Goal: Task Accomplishment & Management: Complete application form

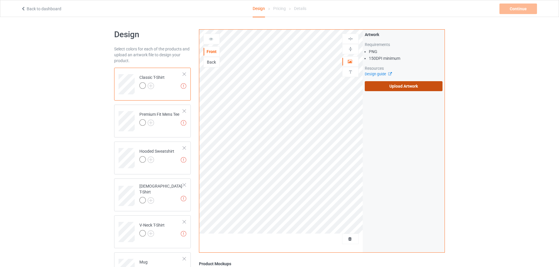
click at [403, 85] on label "Upload Artwork" at bounding box center [404, 86] width 78 height 10
click at [0, 0] on input "Upload Artwork" at bounding box center [0, 0] width 0 height 0
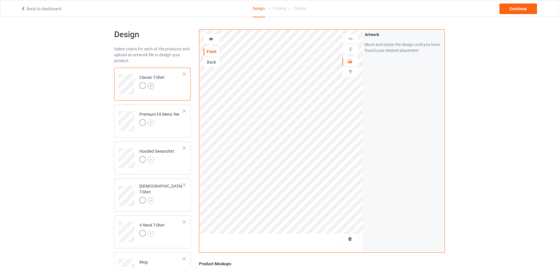
click at [150, 87] on img at bounding box center [151, 86] width 6 height 6
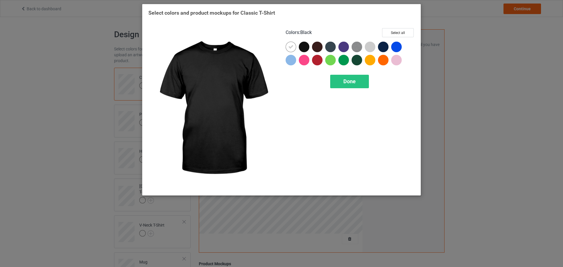
click at [302, 48] on div at bounding box center [304, 47] width 11 height 11
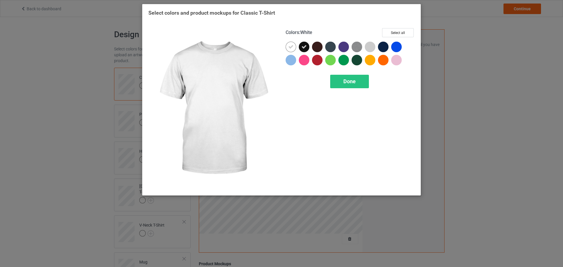
click at [293, 48] on icon at bounding box center [290, 46] width 5 height 5
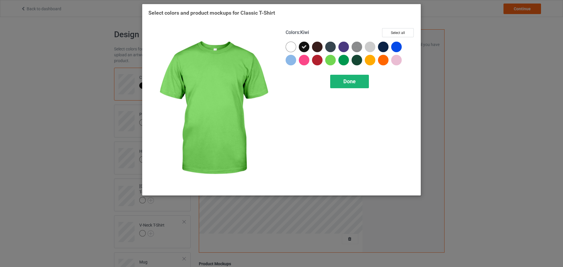
click at [344, 81] on span "Done" at bounding box center [350, 81] width 12 height 6
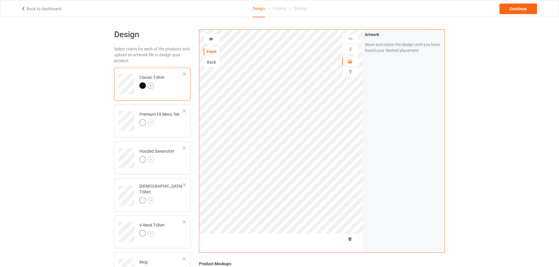
click at [150, 86] on img at bounding box center [151, 86] width 6 height 6
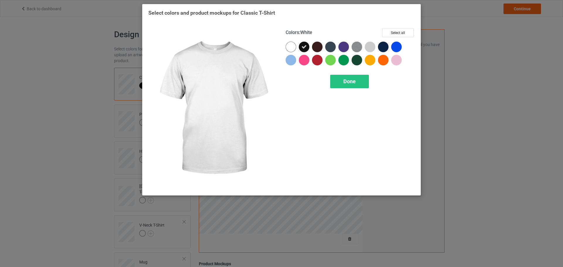
click at [295, 45] on div at bounding box center [291, 47] width 11 height 11
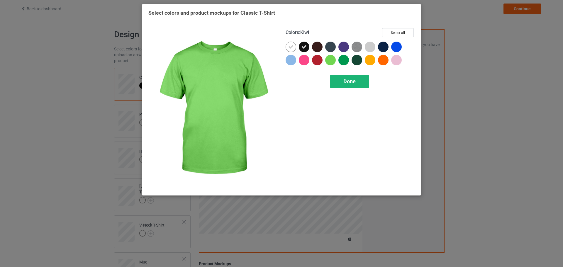
click at [341, 80] on div "Done" at bounding box center [349, 81] width 39 height 13
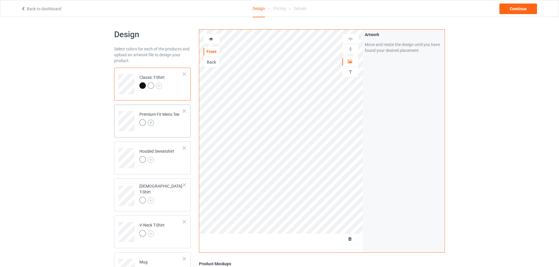
click at [154, 121] on img at bounding box center [151, 123] width 6 height 6
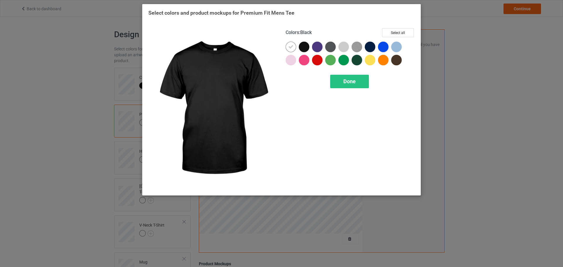
click at [303, 53] on div at bounding box center [305, 48] width 13 height 13
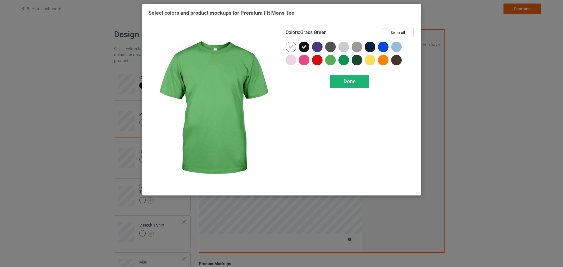
click at [344, 83] on span "Done" at bounding box center [350, 81] width 12 height 6
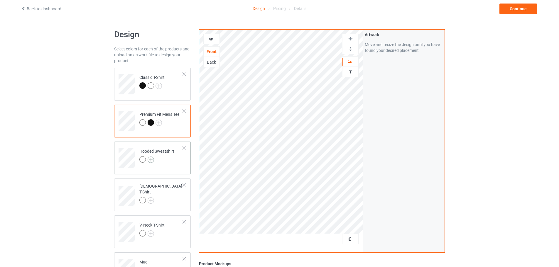
click at [153, 159] on img at bounding box center [151, 160] width 6 height 6
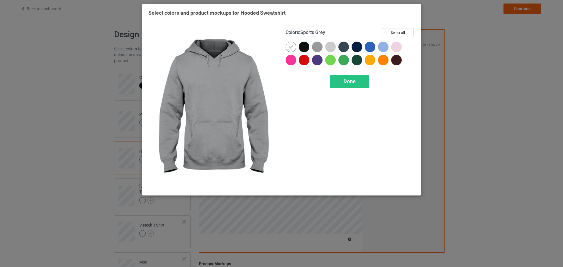
click at [310, 46] on div at bounding box center [305, 48] width 13 height 13
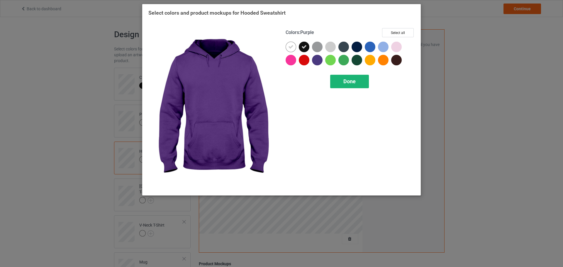
click at [345, 83] on span "Done" at bounding box center [350, 81] width 12 height 6
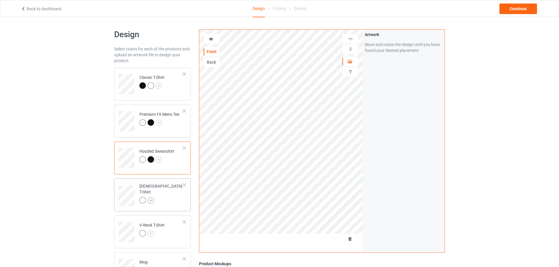
click at [154, 197] on img at bounding box center [151, 200] width 6 height 6
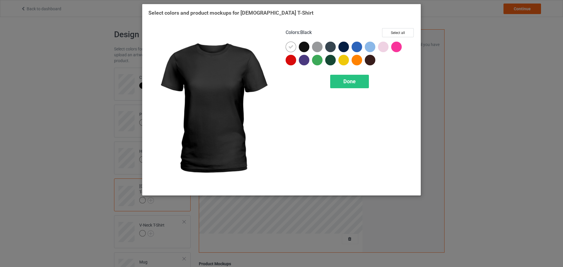
click at [309, 46] on div at bounding box center [304, 47] width 11 height 11
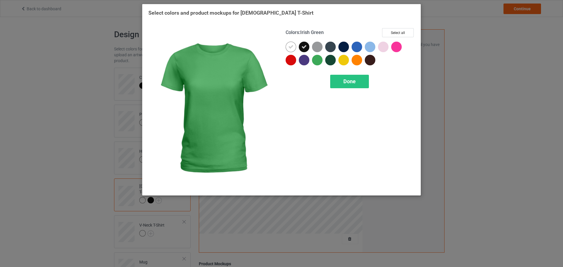
click at [334, 97] on div "Colors : Irish Green Select all Done" at bounding box center [350, 109] width 137 height 170
click at [339, 88] on div "Done" at bounding box center [349, 81] width 39 height 13
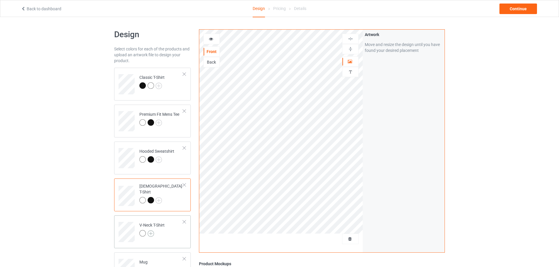
click at [152, 235] on img at bounding box center [151, 234] width 6 height 6
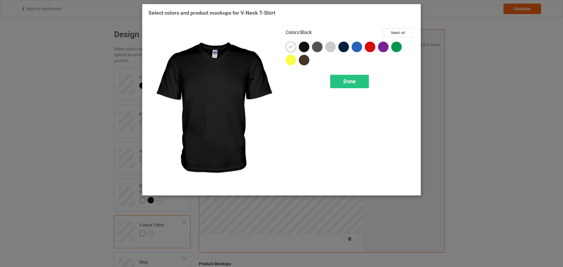
click at [307, 51] on div at bounding box center [305, 48] width 13 height 13
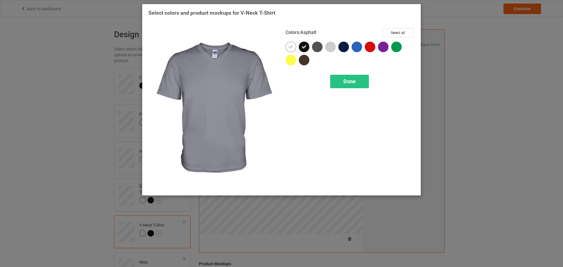
click at [356, 72] on div "Colors : Asphalt Select all Done" at bounding box center [350, 109] width 137 height 170
click at [354, 80] on span "Done" at bounding box center [350, 81] width 12 height 6
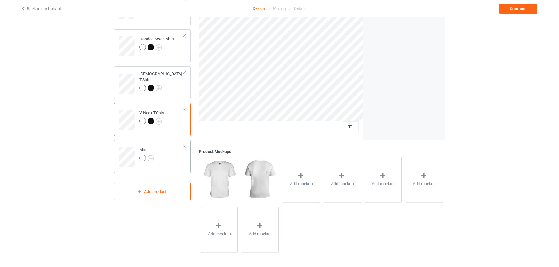
scroll to position [113, 0]
click at [152, 158] on img at bounding box center [151, 158] width 6 height 6
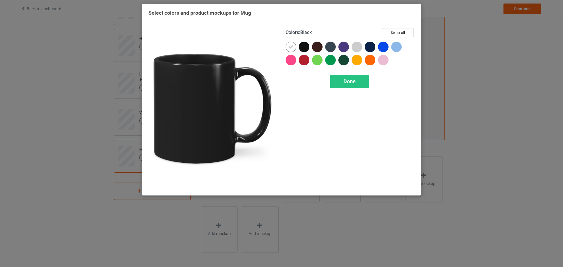
click at [306, 48] on div at bounding box center [304, 47] width 11 height 11
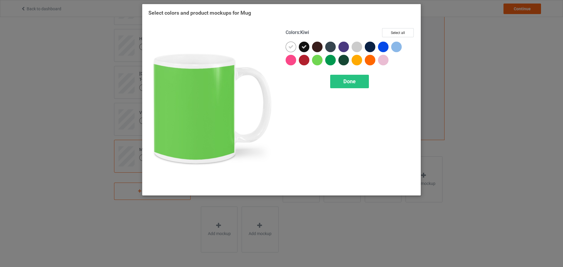
click at [357, 89] on div "Colors : Kiwi Select all Done" at bounding box center [350, 109] width 137 height 170
click at [358, 84] on div "Done" at bounding box center [349, 81] width 39 height 13
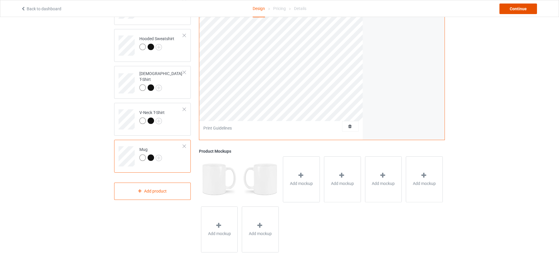
click at [515, 11] on div "Continue" at bounding box center [518, 9] width 38 height 11
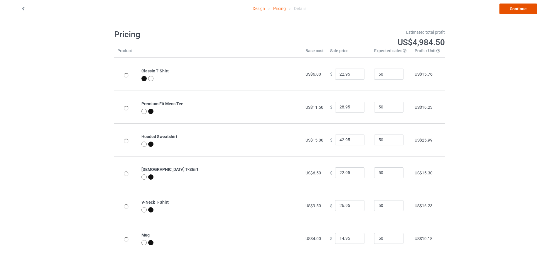
click at [515, 11] on link "Continue" at bounding box center [518, 9] width 38 height 11
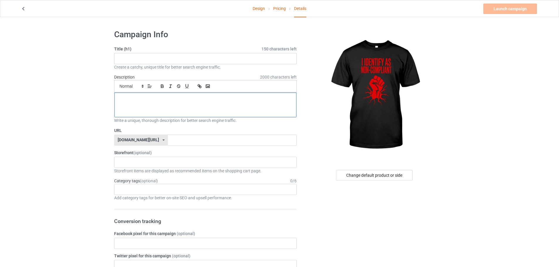
click at [170, 109] on div at bounding box center [205, 105] width 182 height 25
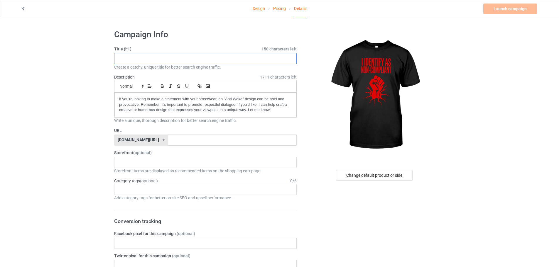
click at [139, 57] on input "text" at bounding box center [205, 58] width 182 height 11
paste input "I Identify As Non-Compliant - Anti Woke"
type input "I Identify As Non-Compliant - Anti Woke"
click at [172, 140] on input "text" at bounding box center [232, 140] width 128 height 11
paste input "I Identify As Non-Compliant - Anti Woke"
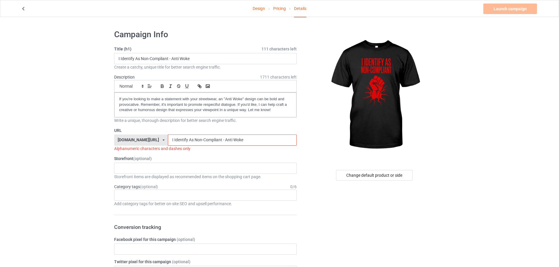
drag, startPoint x: 157, startPoint y: 141, endPoint x: 158, endPoint y: 145, distance: 4.8
click at [158, 145] on div "URL [DOMAIN_NAME][URL] [DOMAIN_NAME][URL] 587d0d41cee36fd012c64a69 I Identify A…" at bounding box center [205, 140] width 182 height 24
drag, startPoint x: 171, startPoint y: 140, endPoint x: 172, endPoint y: 144, distance: 4.4
click at [172, 144] on input "I-Identify As Non-Compliant - Anti Woke" at bounding box center [232, 140] width 128 height 11
drag, startPoint x: 176, startPoint y: 140, endPoint x: 179, endPoint y: 146, distance: 6.8
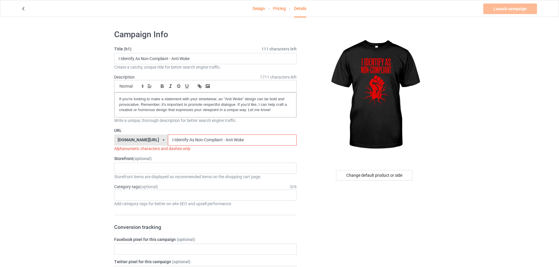
click at [179, 146] on div "URL [DOMAIN_NAME][URL] [DOMAIN_NAME][URL] 587d0d41cee36fd012c64a69 I-Identify-A…" at bounding box center [205, 140] width 182 height 24
drag, startPoint x: 187, startPoint y: 139, endPoint x: 187, endPoint y: 145, distance: 5.6
click at [187, 145] on input "I-Identify-As-Non-Compliant - Anti Woke" at bounding box center [232, 140] width 128 height 11
drag, startPoint x: 206, startPoint y: 139, endPoint x: 271, endPoint y: 150, distance: 66.7
click at [271, 150] on div "URL [DOMAIN_NAME][URL] [DOMAIN_NAME][URL] 587d0d41cee36fd012c64a69 I-Identify-A…" at bounding box center [205, 140] width 182 height 24
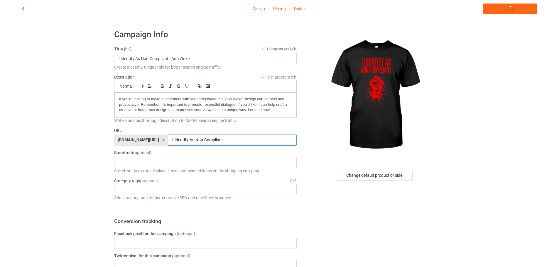
type input "I-Identify-As-Non-Compliant"
click at [129, 162] on div "KIOTA Gaming Finish Line Fitness Mi-Tees 6767c36548d7ee002e084532 651a982803c4d…" at bounding box center [205, 162] width 182 height 11
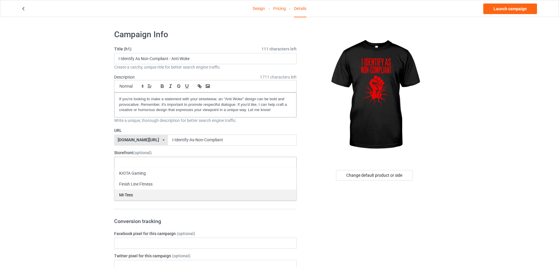
click at [129, 194] on div "Mi-Tees" at bounding box center [205, 195] width 182 height 11
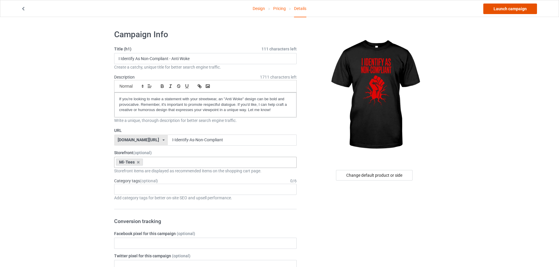
click at [505, 11] on link "Launch campaign" at bounding box center [510, 9] width 54 height 11
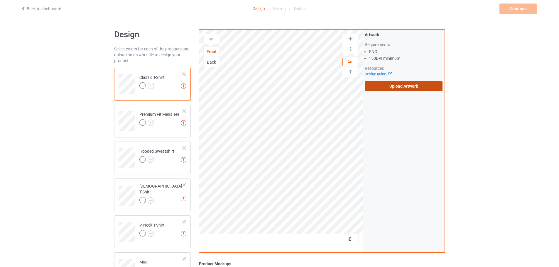
click at [419, 89] on label "Upload Artwork" at bounding box center [404, 86] width 78 height 10
click at [0, 0] on input "Upload Artwork" at bounding box center [0, 0] width 0 height 0
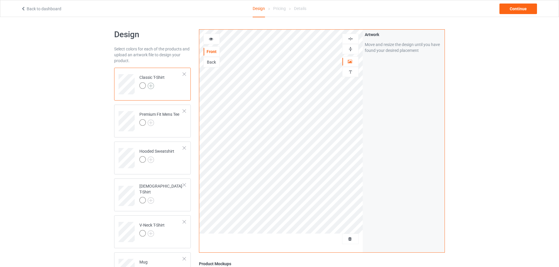
click at [149, 84] on img at bounding box center [151, 86] width 6 height 6
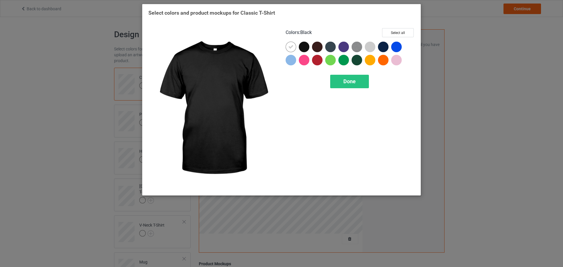
click at [302, 48] on div at bounding box center [304, 47] width 11 height 11
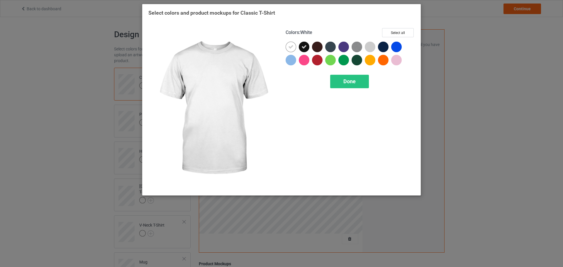
click at [291, 48] on icon at bounding box center [290, 46] width 5 height 5
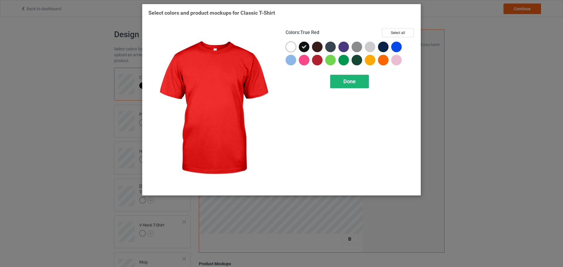
click at [340, 81] on div "Done" at bounding box center [349, 81] width 39 height 13
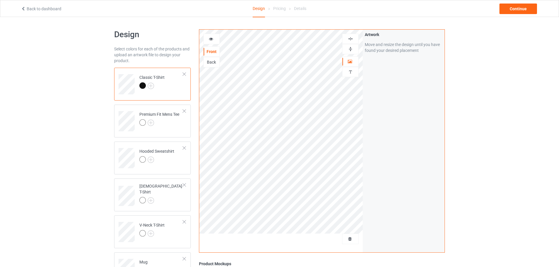
click at [154, 84] on div at bounding box center [151, 86] width 25 height 8
click at [153, 83] on img at bounding box center [151, 86] width 6 height 6
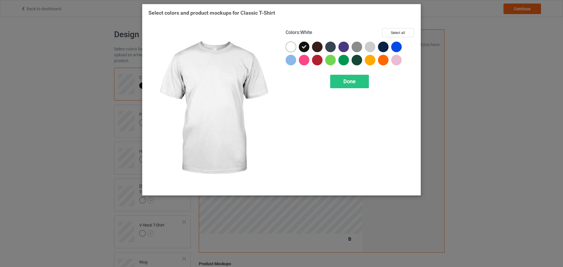
click at [287, 50] on div at bounding box center [291, 47] width 11 height 11
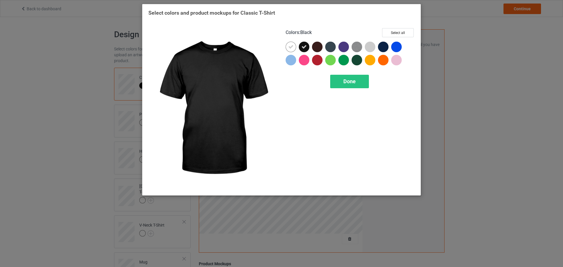
click at [299, 49] on div at bounding box center [304, 47] width 11 height 11
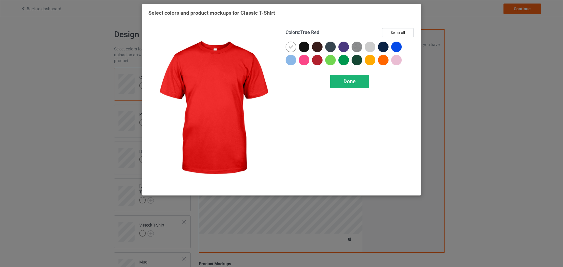
click at [348, 80] on span "Done" at bounding box center [350, 81] width 12 height 6
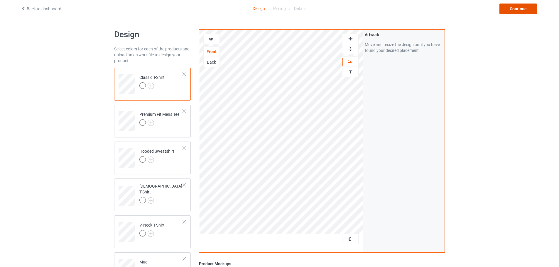
click at [522, 13] on div "Continue" at bounding box center [518, 9] width 38 height 11
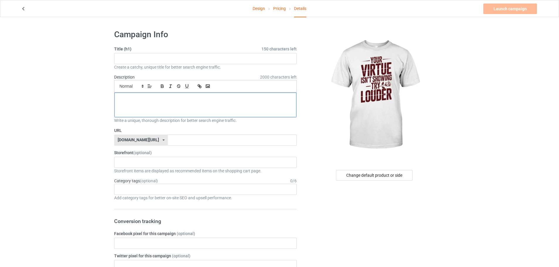
click at [236, 98] on p at bounding box center [205, 100] width 172 height 6
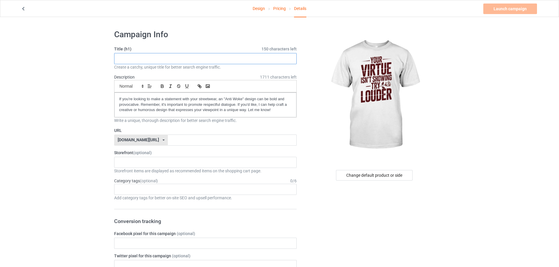
click at [171, 55] on input "text" at bounding box center [205, 58] width 182 height 11
paste input "Your Virtue Isn't Showing - Anti Woke"
click at [173, 57] on input "Your Virtue Isn't Showing - Anti Woke" at bounding box center [205, 58] width 182 height 11
paste input "Your Virtue Isn't Showing - Anti Woke"
drag, startPoint x: 252, startPoint y: 58, endPoint x: 83, endPoint y: 63, distance: 168.8
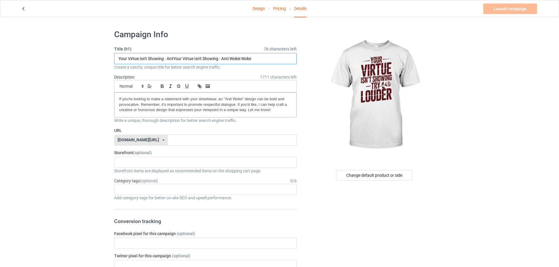
paste input "text"
type input "Your Virtue Isn't Showing - Anti Woke"
click at [168, 138] on input "text" at bounding box center [232, 140] width 128 height 11
paste input "Your Virtue Isn't Showing - Anti Woke"
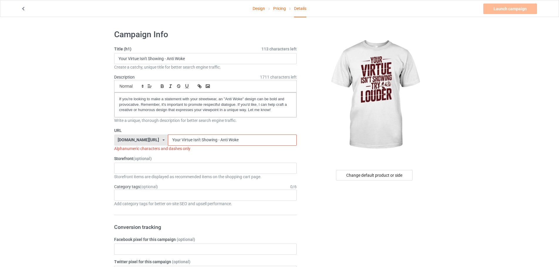
click at [168, 142] on input "Your Virtue Isn't Showing - Anti Woke" at bounding box center [232, 140] width 128 height 11
drag, startPoint x: 176, startPoint y: 139, endPoint x: 257, endPoint y: 151, distance: 81.9
click at [257, 151] on div "URL teechip.com/ teechip.com/ 587d0d41cee36fd012c64a69 Your-Virtue Isn't Showin…" at bounding box center [205, 140] width 182 height 24
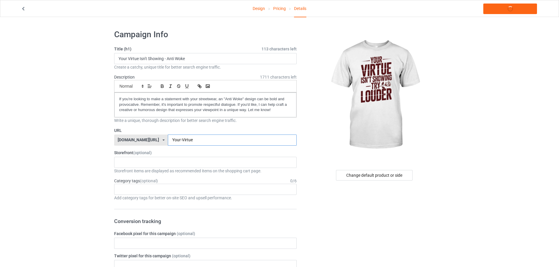
type input "Your-Virtue"
click at [146, 163] on div "KIOTA Gaming Finish Line Fitness Mi-Tees 6767c36548d7ee002e084532 651a982803c4d…" at bounding box center [205, 162] width 182 height 11
click at [135, 195] on div "Mi-Tees" at bounding box center [205, 195] width 182 height 11
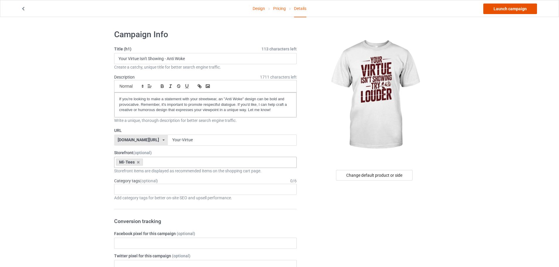
click at [532, 12] on link "Launch campaign" at bounding box center [510, 9] width 54 height 11
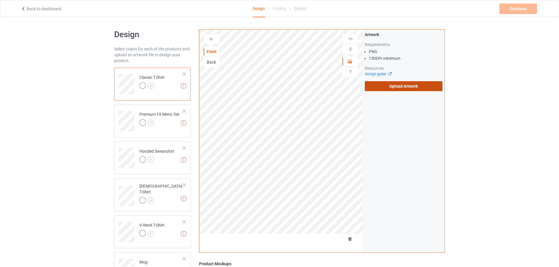
click at [391, 81] on label "Upload Artwork" at bounding box center [404, 86] width 78 height 10
click at [0, 0] on input "Upload Artwork" at bounding box center [0, 0] width 0 height 0
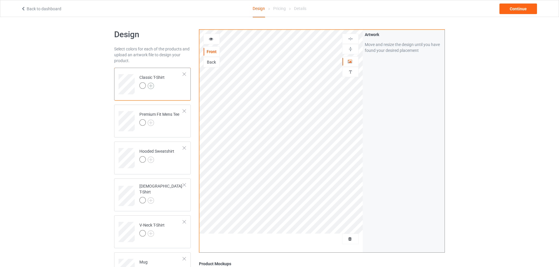
click at [151, 87] on img at bounding box center [151, 86] width 6 height 6
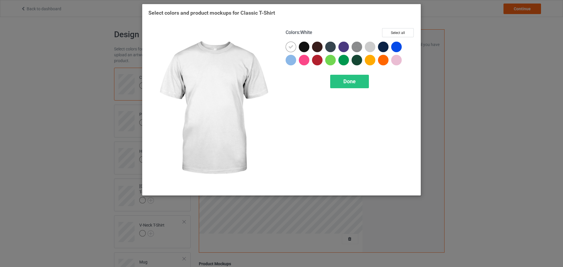
click at [300, 49] on div at bounding box center [304, 47] width 11 height 11
click at [292, 49] on icon at bounding box center [290, 46] width 5 height 5
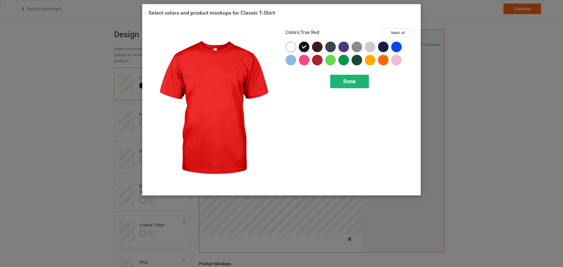
click at [346, 83] on span "Done" at bounding box center [350, 81] width 12 height 6
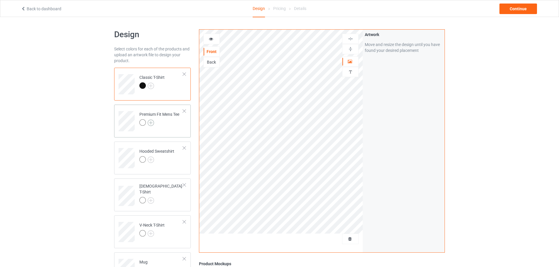
click at [149, 122] on img at bounding box center [151, 123] width 6 height 6
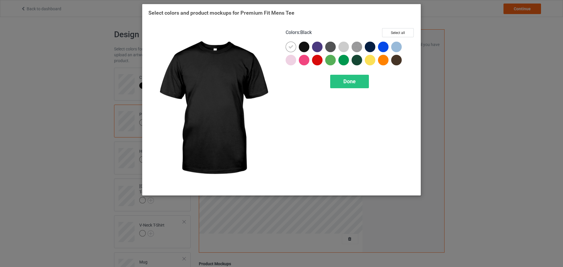
click at [300, 48] on div at bounding box center [304, 47] width 11 height 11
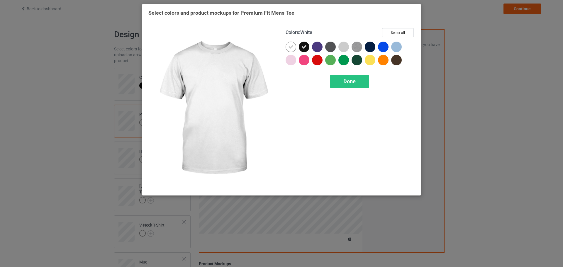
click at [297, 47] on div at bounding box center [292, 48] width 13 height 13
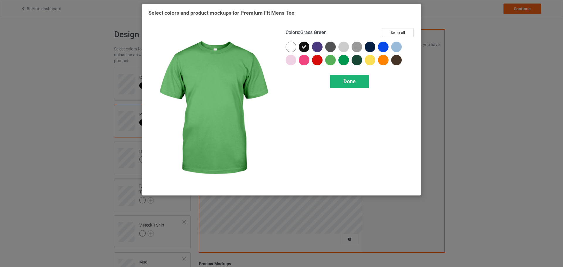
click at [344, 81] on span "Done" at bounding box center [350, 81] width 12 height 6
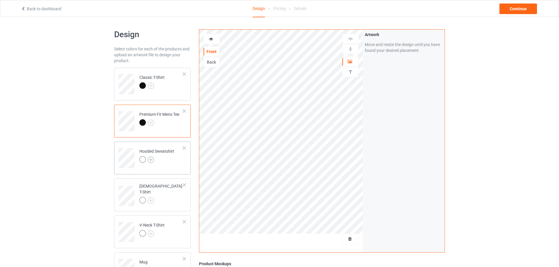
click at [151, 162] on img at bounding box center [151, 160] width 6 height 6
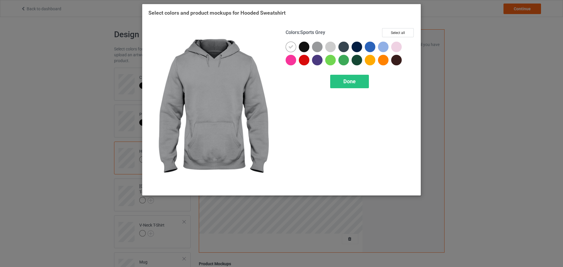
click at [306, 48] on div at bounding box center [304, 47] width 11 height 11
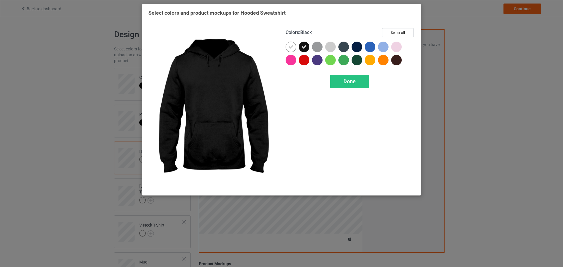
click at [297, 48] on div at bounding box center [292, 48] width 13 height 13
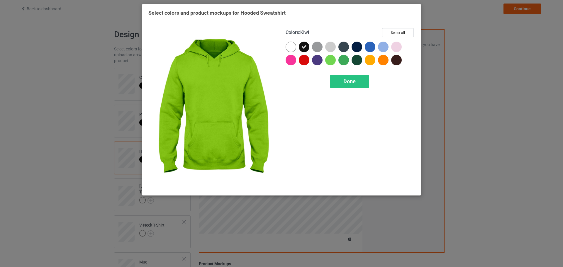
click at [345, 75] on div "Colors : Kiwi Select all Done" at bounding box center [350, 109] width 137 height 170
click at [346, 80] on span "Done" at bounding box center [350, 81] width 12 height 6
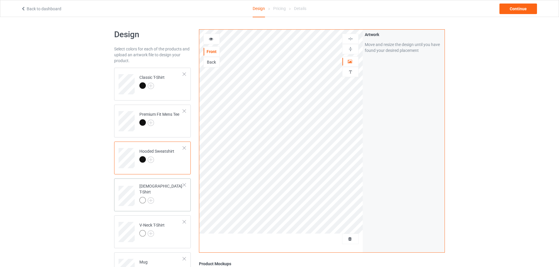
click at [176, 188] on td "[DEMOGRAPHIC_DATA] T-Shirt" at bounding box center [161, 194] width 50 height 26
click at [152, 197] on img at bounding box center [151, 200] width 6 height 6
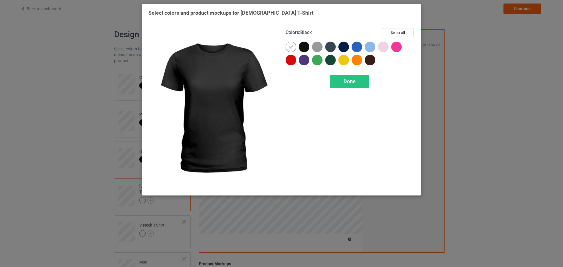
click at [305, 51] on div at bounding box center [304, 47] width 11 height 11
click at [295, 50] on div at bounding box center [291, 47] width 11 height 11
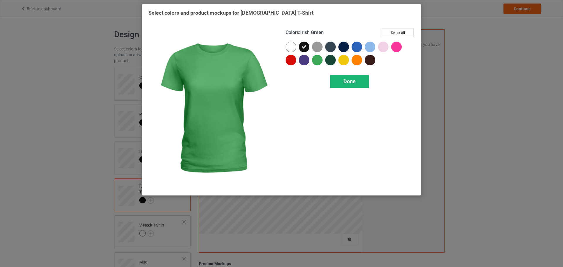
click at [348, 80] on span "Done" at bounding box center [350, 81] width 12 height 6
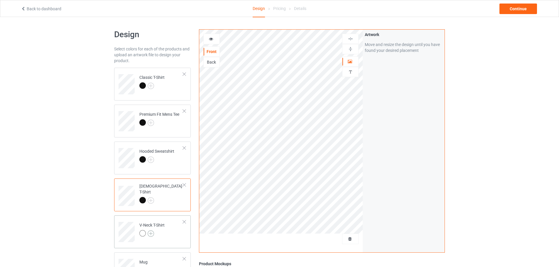
click at [151, 233] on img at bounding box center [151, 234] width 6 height 6
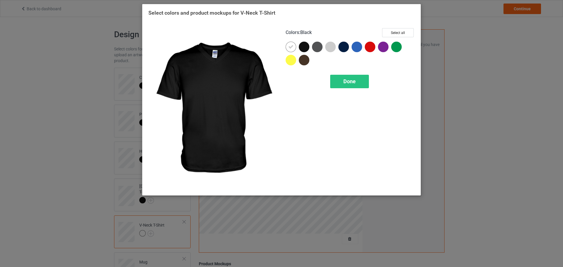
click at [304, 48] on div at bounding box center [304, 47] width 11 height 11
click at [291, 48] on icon at bounding box center [290, 46] width 5 height 5
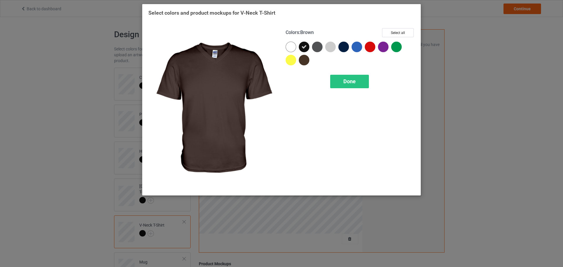
click at [339, 72] on div "Colors : Brown Select all Done" at bounding box center [350, 109] width 137 height 170
click at [339, 77] on div "Done" at bounding box center [349, 81] width 39 height 13
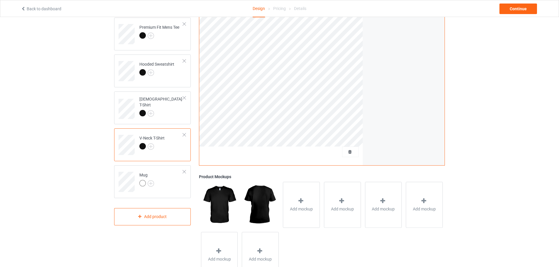
scroll to position [88, 0]
click at [149, 180] on img at bounding box center [151, 183] width 6 height 6
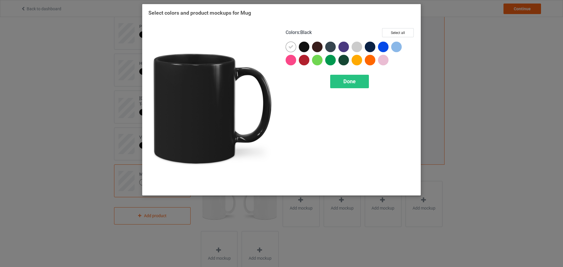
click at [304, 45] on div at bounding box center [304, 47] width 11 height 11
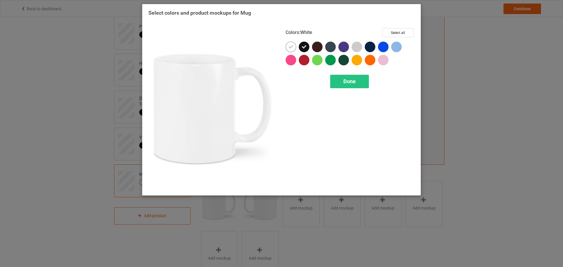
click at [295, 47] on div at bounding box center [291, 47] width 11 height 11
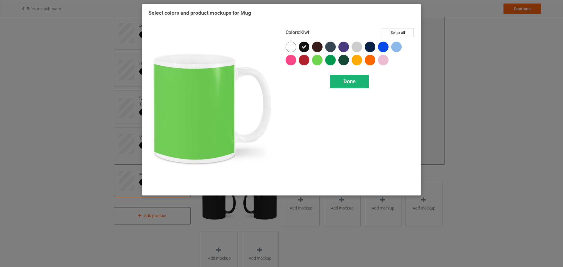
click at [344, 82] on span "Done" at bounding box center [350, 81] width 12 height 6
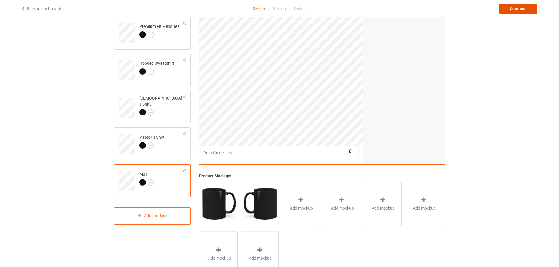
click at [527, 11] on div "Continue" at bounding box center [518, 9] width 38 height 11
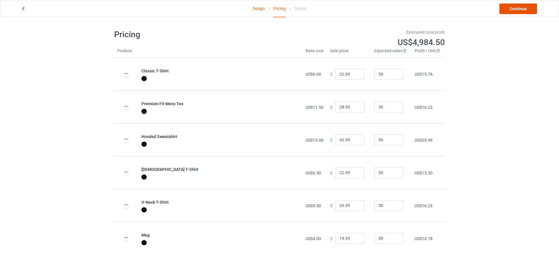
click at [524, 9] on link "Continue" at bounding box center [518, 9] width 38 height 11
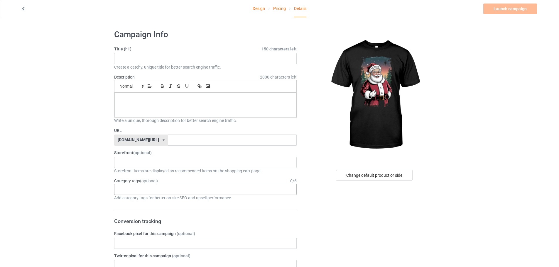
click at [151, 188] on div "Age > 1-19 > 1 Age > 1-12 Months > 1 Month Age > 1-12 Months Age > 1-19 Age > 1…" at bounding box center [205, 189] width 182 height 11
paste input "christmas"
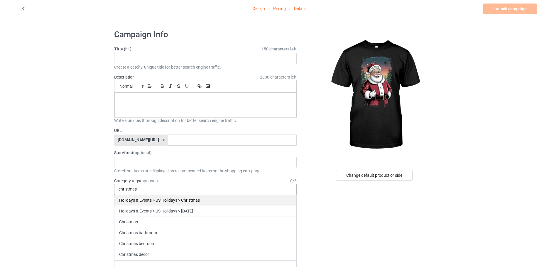
type input "christmas"
click at [145, 202] on div "Holidays & Events > US Holidays > Christmas" at bounding box center [205, 200] width 182 height 11
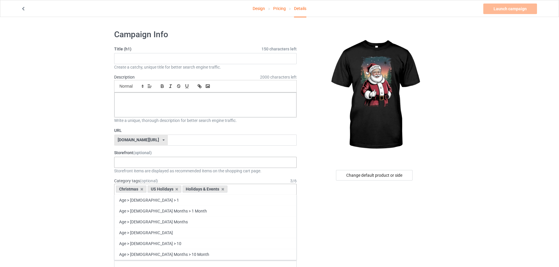
click at [133, 162] on div "KIOTA Gaming Finish Line Fitness Mi-Tees 6767c36548d7ee002e084532 651a982803c4d…" at bounding box center [205, 162] width 182 height 11
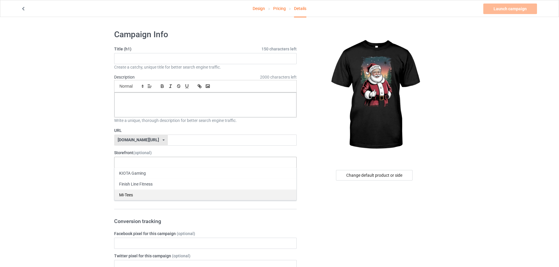
click at [134, 196] on div "Mi-Tees" at bounding box center [205, 195] width 182 height 11
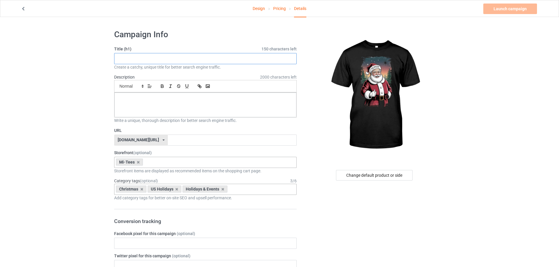
click at [158, 57] on input "text" at bounding box center [205, 58] width 182 height 11
paste input "Right Wing Santa Make Christmas Great Again"
click at [156, 54] on input "Right Wing Santa Make Christmas Great Again" at bounding box center [205, 58] width 182 height 11
type input "Right Wing Santa Make Christmas Great Again"
click at [168, 112] on div at bounding box center [205, 105] width 182 height 25
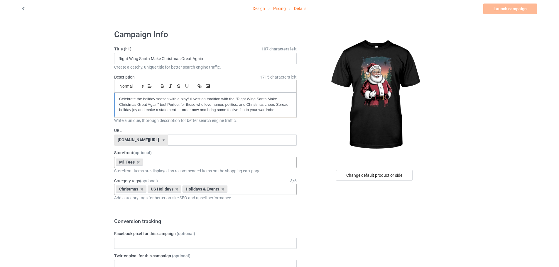
click at [117, 97] on div "Celebrate the holiday season with a playful twist on tradition with the "Right …" at bounding box center [205, 105] width 182 height 25
drag, startPoint x: 119, startPoint y: 57, endPoint x: 150, endPoint y: 58, distance: 30.8
click at [150, 58] on input "Right Wing Santa Make Christmas Great Again" at bounding box center [205, 58] width 182 height 11
click at [168, 144] on input "text" at bounding box center [232, 140] width 128 height 11
paste input "Right Wing Santa"
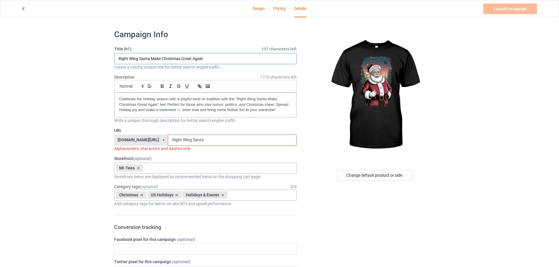
drag, startPoint x: 151, startPoint y: 57, endPoint x: 214, endPoint y: 59, distance: 62.2
click at [213, 59] on input "Right Wing Santa Make Christmas Great Again" at bounding box center [205, 58] width 182 height 11
drag, startPoint x: 192, startPoint y: 140, endPoint x: 147, endPoint y: 140, distance: 44.6
click at [147, 140] on div "teechip.com/ teechip.com/ 587d0d41cee36fd012c64a69 Right Wing Santa" at bounding box center [205, 140] width 182 height 11
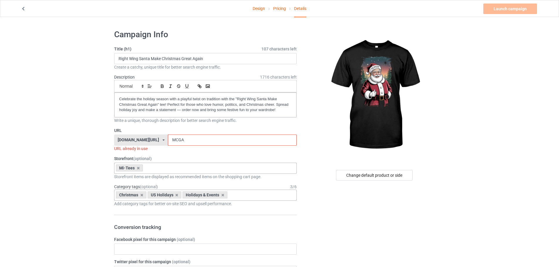
click at [189, 140] on input "MCGA" at bounding box center [232, 140] width 128 height 11
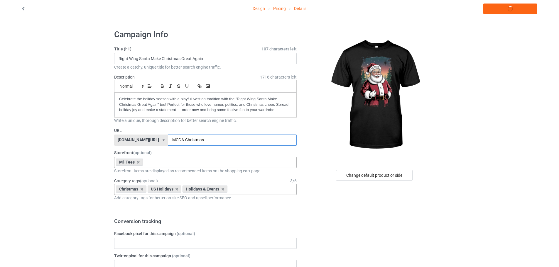
type input "MCGA-Christmas"
click at [521, 11] on link "Launch campaign" at bounding box center [510, 9] width 54 height 11
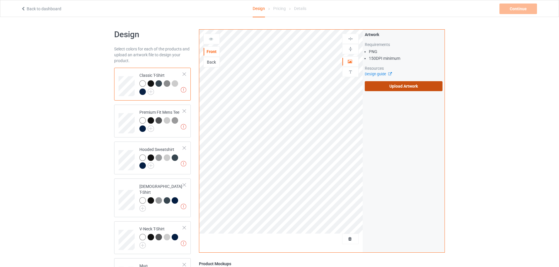
click at [386, 82] on label "Upload Artwork" at bounding box center [404, 86] width 78 height 10
click at [0, 0] on input "Upload Artwork" at bounding box center [0, 0] width 0 height 0
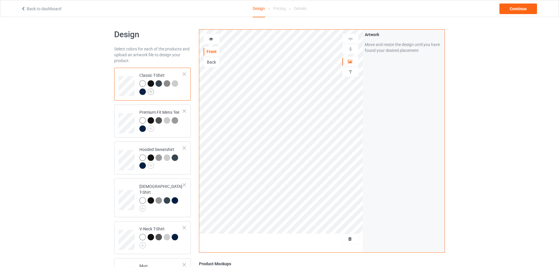
click at [153, 91] on img at bounding box center [151, 92] width 6 height 6
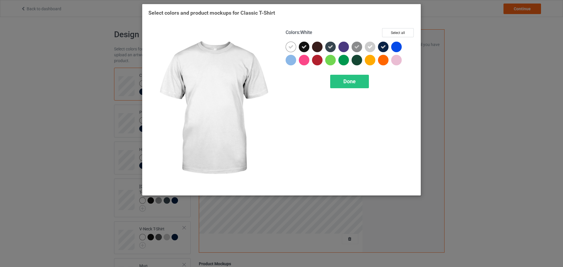
click at [294, 47] on div at bounding box center [291, 47] width 11 height 11
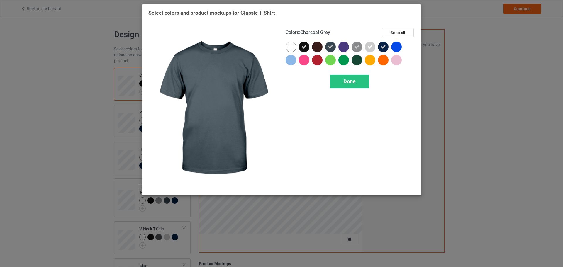
click at [336, 46] on div at bounding box center [331, 48] width 13 height 13
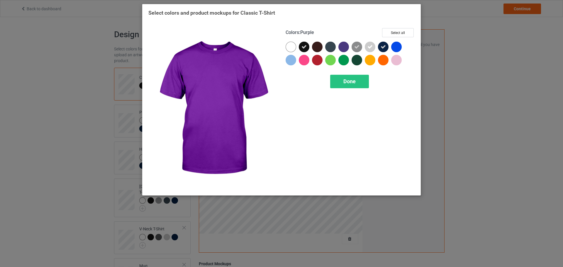
click at [352, 46] on img at bounding box center [357, 47] width 11 height 11
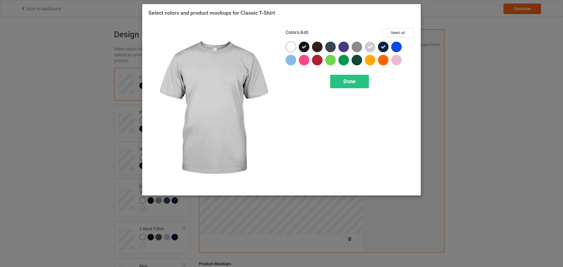
click at [373, 49] on div at bounding box center [370, 47] width 11 height 11
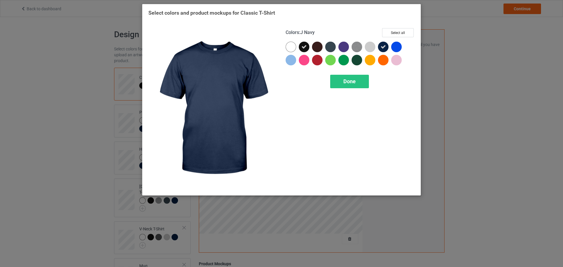
click at [383, 49] on icon at bounding box center [383, 46] width 5 height 5
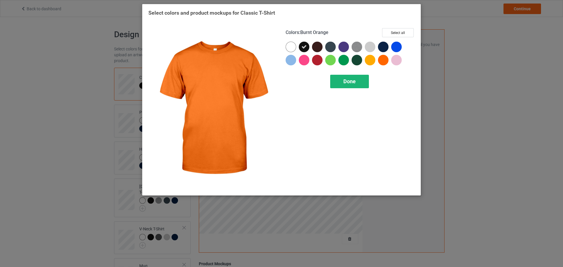
click at [364, 75] on div "Done" at bounding box center [349, 81] width 39 height 13
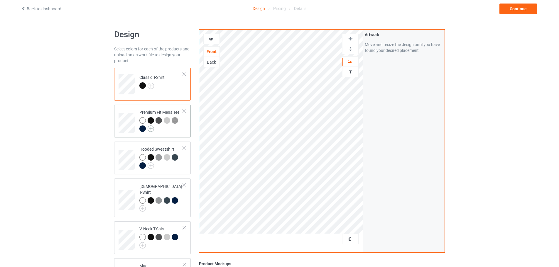
click at [153, 128] on img at bounding box center [151, 129] width 6 height 6
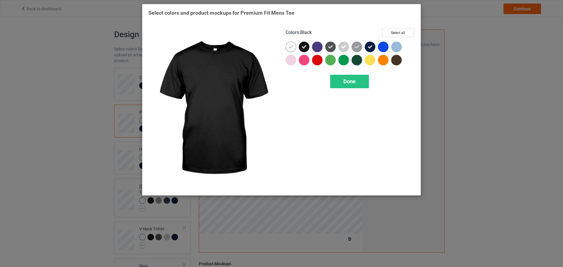
click at [296, 45] on div at bounding box center [292, 48] width 13 height 13
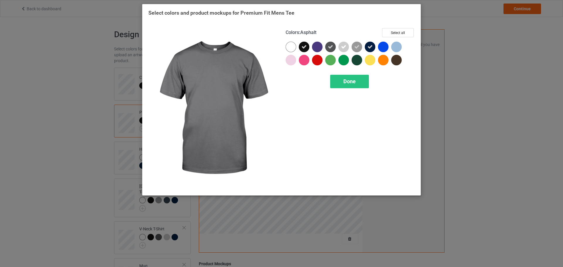
click at [329, 45] on icon at bounding box center [330, 46] width 5 height 5
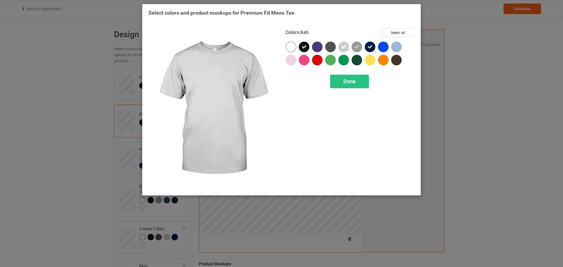
click at [340, 45] on div at bounding box center [344, 47] width 11 height 11
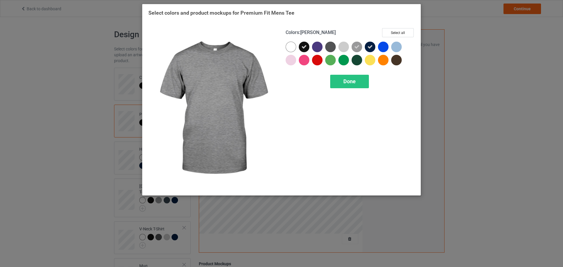
click at [357, 45] on icon at bounding box center [356, 46] width 5 height 5
click at [375, 45] on div at bounding box center [370, 47] width 11 height 11
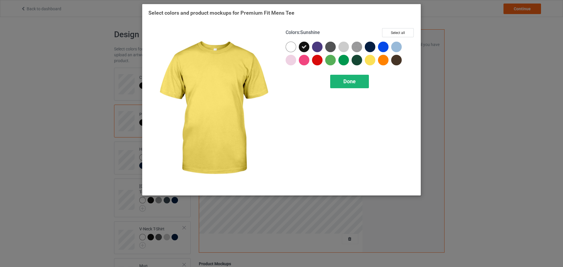
click at [351, 88] on div "Done" at bounding box center [349, 81] width 39 height 13
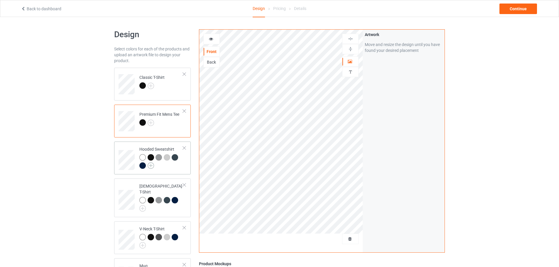
click at [153, 166] on img at bounding box center [151, 166] width 6 height 6
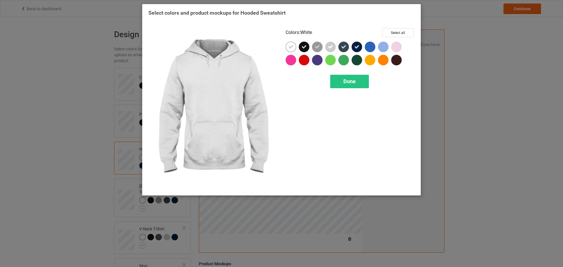
click at [294, 47] on div at bounding box center [291, 47] width 11 height 11
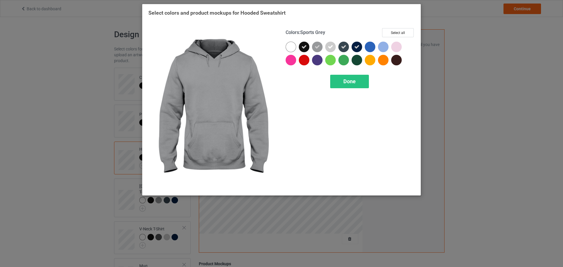
click at [321, 49] on div at bounding box center [317, 47] width 11 height 11
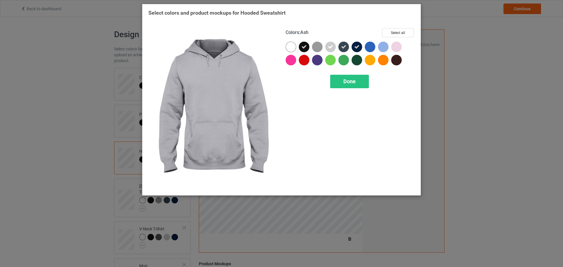
click at [336, 48] on div at bounding box center [331, 48] width 13 height 13
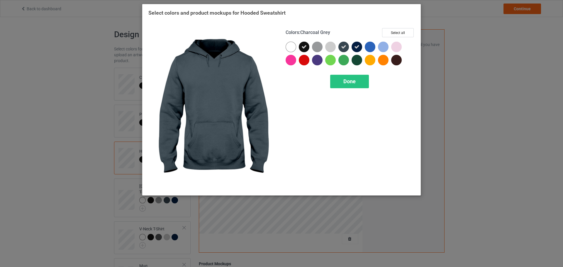
drag, startPoint x: 342, startPoint y: 48, endPoint x: 360, endPoint y: 48, distance: 17.6
click at [343, 48] on icon at bounding box center [343, 46] width 5 height 5
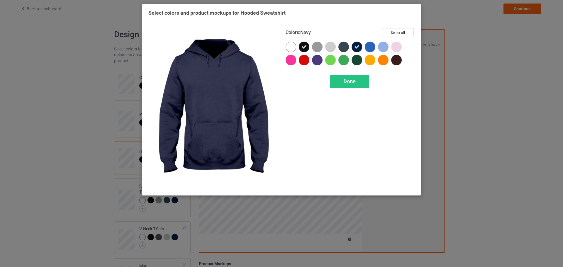
click at [360, 48] on div at bounding box center [357, 47] width 11 height 11
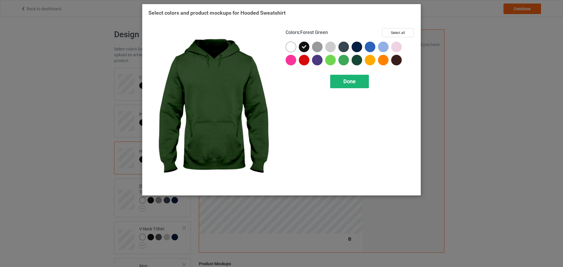
click at [350, 77] on div "Done" at bounding box center [349, 81] width 39 height 13
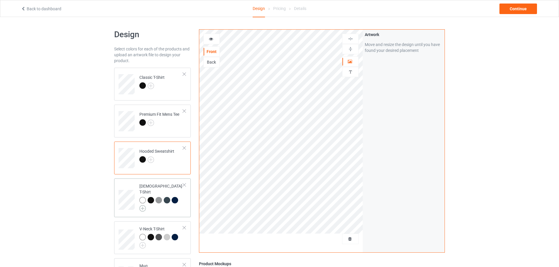
click at [142, 205] on img at bounding box center [142, 208] width 6 height 6
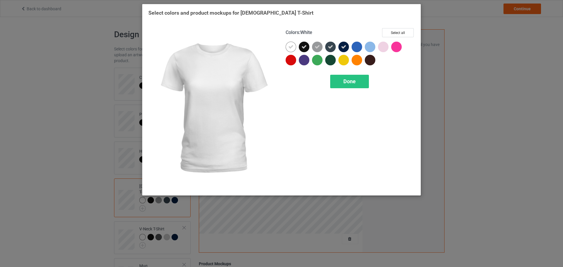
click at [293, 46] on icon at bounding box center [290, 46] width 5 height 5
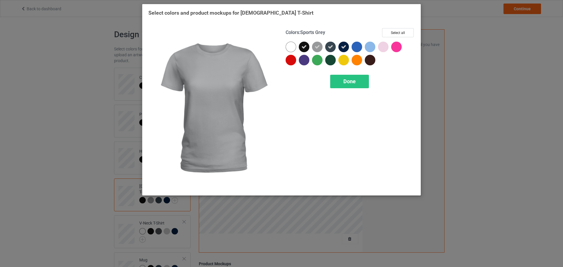
click at [317, 46] on icon at bounding box center [317, 46] width 5 height 5
click at [335, 45] on div at bounding box center [330, 47] width 11 height 11
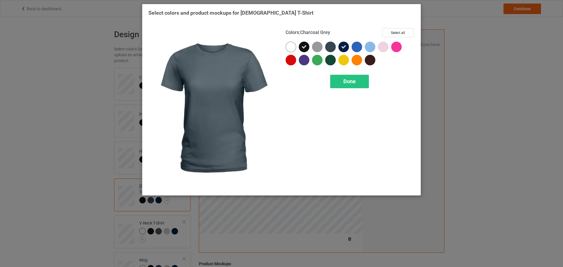
click at [342, 45] on icon at bounding box center [343, 46] width 5 height 5
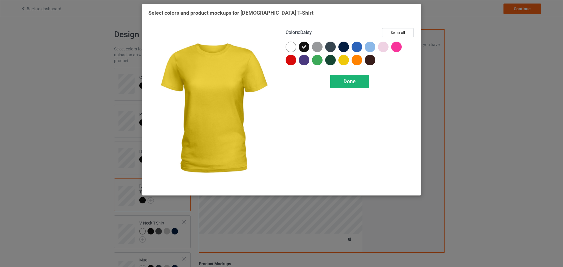
click at [344, 79] on span "Done" at bounding box center [350, 81] width 12 height 6
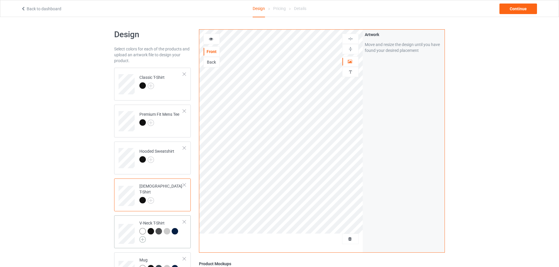
click at [141, 241] on img at bounding box center [142, 239] width 6 height 6
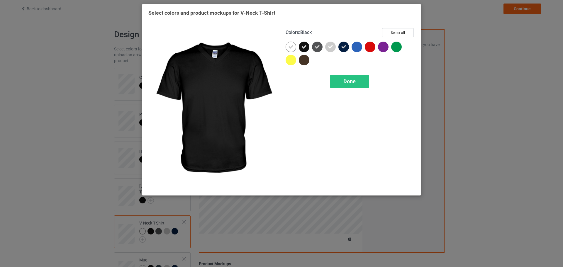
click at [296, 46] on div at bounding box center [292, 48] width 13 height 13
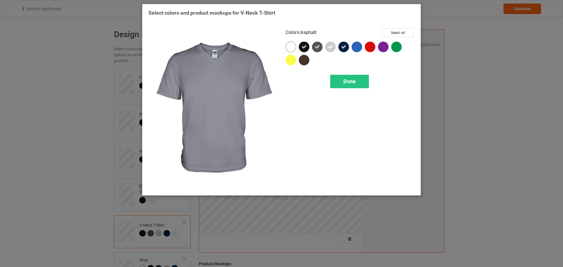
click at [314, 46] on div at bounding box center [317, 47] width 11 height 11
click at [329, 45] on icon at bounding box center [330, 46] width 5 height 5
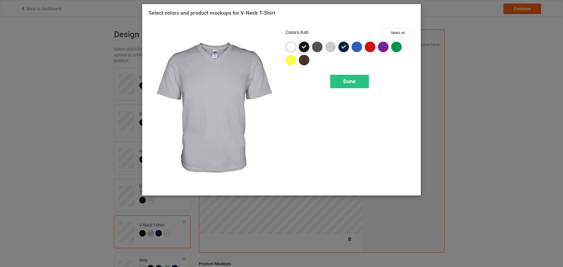
click at [335, 45] on div at bounding box center [330, 47] width 11 height 11
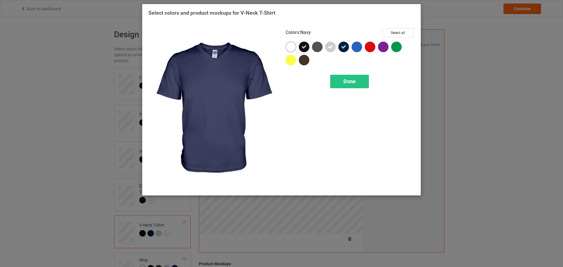
click at [339, 45] on div at bounding box center [344, 47] width 11 height 11
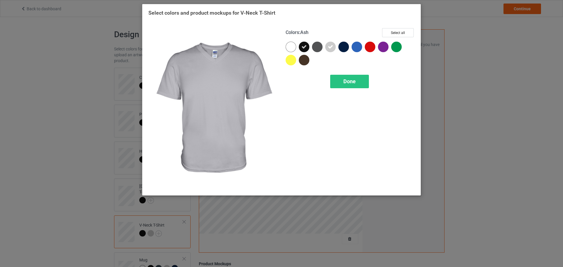
click at [334, 46] on div at bounding box center [330, 47] width 11 height 11
click at [348, 79] on span "Done" at bounding box center [350, 81] width 12 height 6
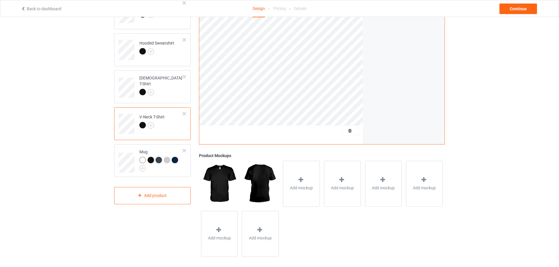
scroll to position [113, 0]
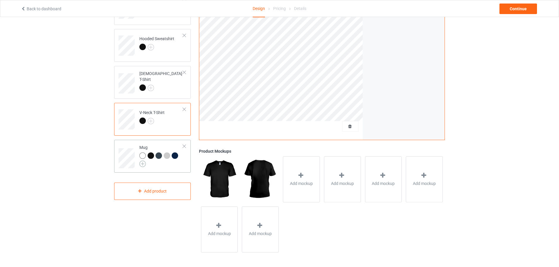
click at [142, 162] on img at bounding box center [142, 164] width 6 height 6
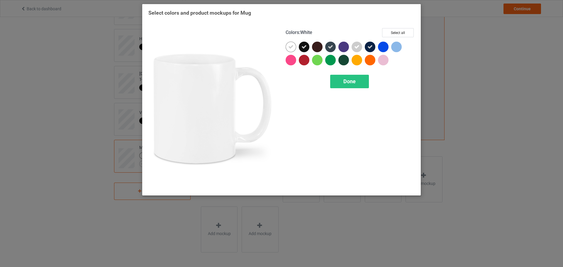
click at [291, 45] on icon at bounding box center [290, 46] width 5 height 5
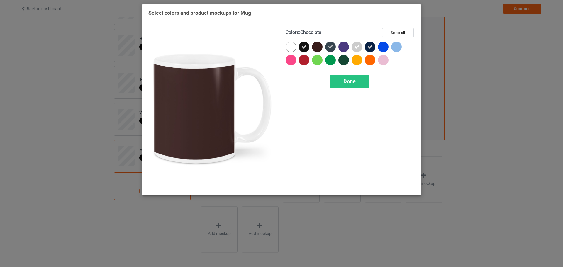
click at [316, 46] on div at bounding box center [317, 47] width 11 height 11
click at [316, 46] on icon at bounding box center [317, 46] width 5 height 5
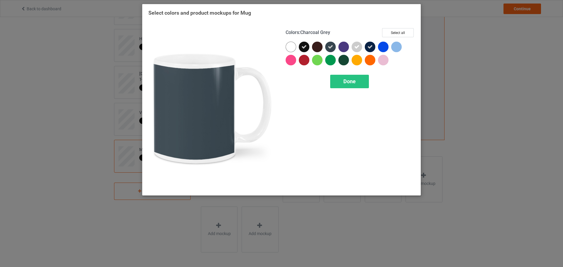
click at [330, 46] on icon at bounding box center [330, 46] width 5 height 5
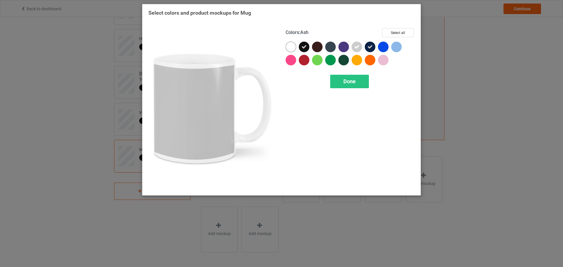
click at [361, 46] on div at bounding box center [357, 47] width 11 height 11
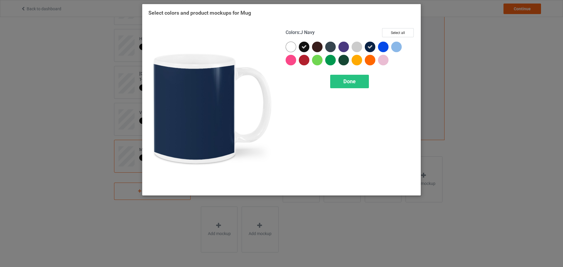
click at [371, 46] on icon at bounding box center [370, 46] width 5 height 5
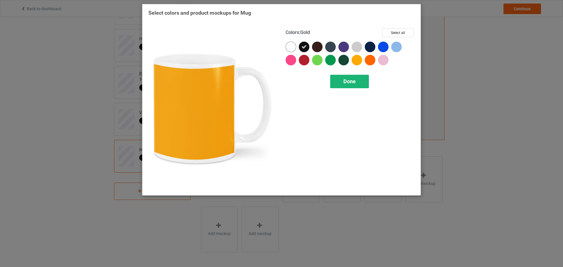
click at [350, 79] on span "Done" at bounding box center [350, 81] width 12 height 6
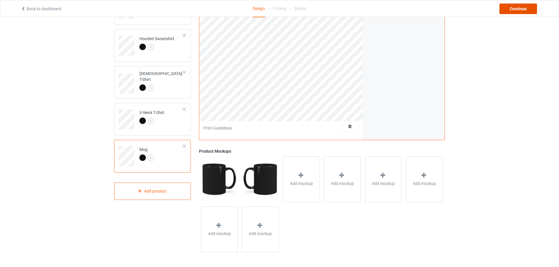
click at [517, 12] on div "Continue" at bounding box center [518, 9] width 38 height 11
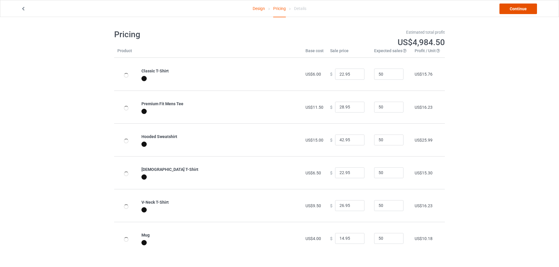
click at [515, 11] on link "Continue" at bounding box center [518, 9] width 38 height 11
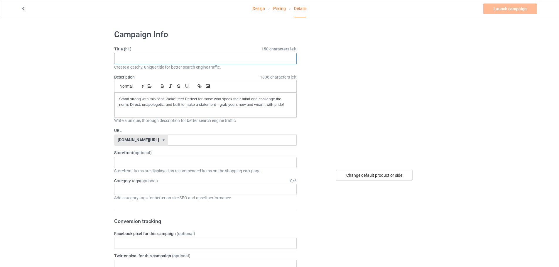
click at [151, 59] on input "text" at bounding box center [205, 58] width 182 height 11
paste input "No Signal"
type input "No Signal"
click at [168, 141] on input "text" at bounding box center [232, 140] width 128 height 11
paste input "No Signal"
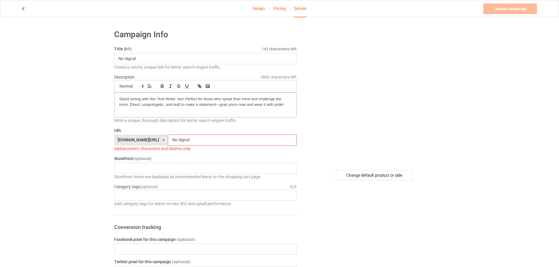
click at [168, 139] on input "No Signal" at bounding box center [232, 140] width 128 height 11
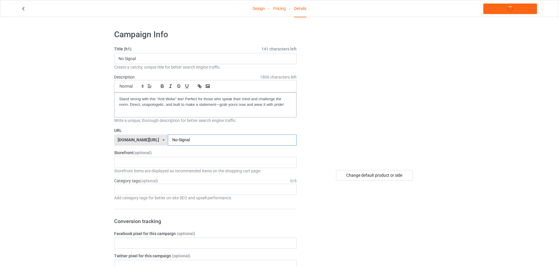
type input "No-Signal"
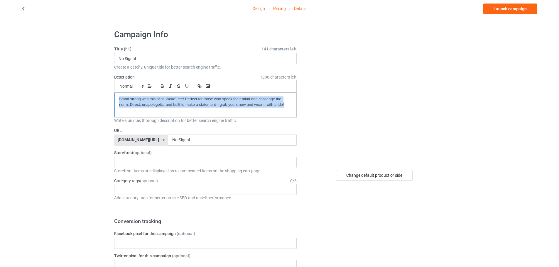
drag, startPoint x: 285, startPoint y: 107, endPoint x: 69, endPoint y: 96, distance: 215.9
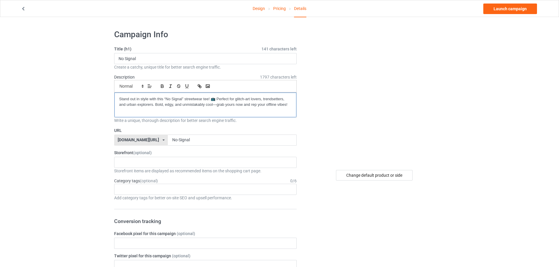
click at [119, 98] on div "Stand out in style with this “No Signal” streetwear tee! 📺 Perfect for glitch-a…" at bounding box center [205, 105] width 182 height 25
click at [156, 161] on div "KIOTA Gaming Finish Line Fitness Mi-Tees 6767c36548d7ee002e084532 651a982803c4d…" at bounding box center [205, 162] width 182 height 11
click at [131, 199] on div "Mi-Tees" at bounding box center [205, 195] width 182 height 11
click at [126, 198] on div "Add category tags for better on-site SEO and upsell performance." at bounding box center [205, 198] width 182 height 6
click at [125, 191] on input "text" at bounding box center [123, 189] width 9 height 5
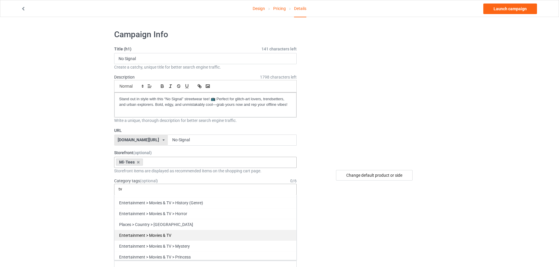
scroll to position [117, 0]
type input "tv"
click at [174, 234] on div "Entertainment > Movies & TV" at bounding box center [205, 234] width 182 height 11
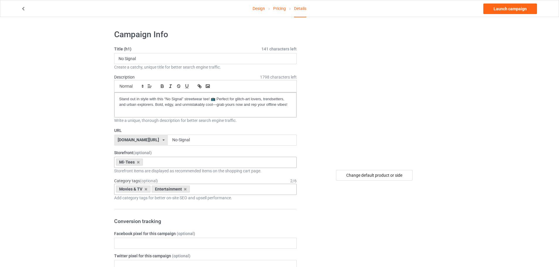
click at [208, 192] on div "Movies & TV Entertainment Age > 1-19 > 1 Age > 1-12 Months > 1 Month Age > 1-12…" at bounding box center [205, 189] width 182 height 11
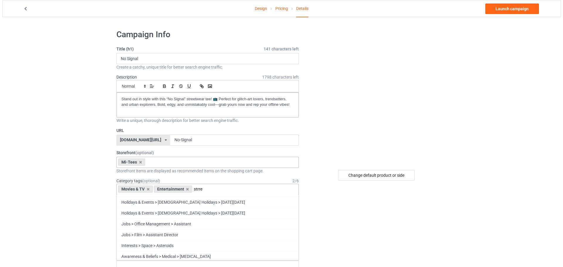
scroll to position [0, 0]
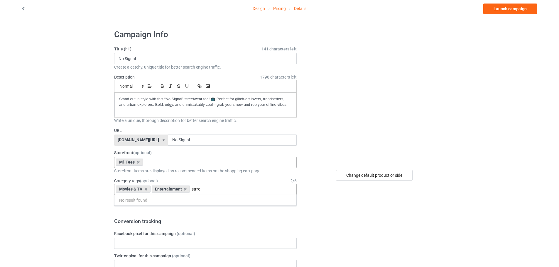
drag, startPoint x: 205, startPoint y: 190, endPoint x: 194, endPoint y: 190, distance: 10.9
click at [194, 190] on input "strre" at bounding box center [200, 189] width 16 height 5
click at [194, 191] on input "stee" at bounding box center [199, 189] width 14 height 5
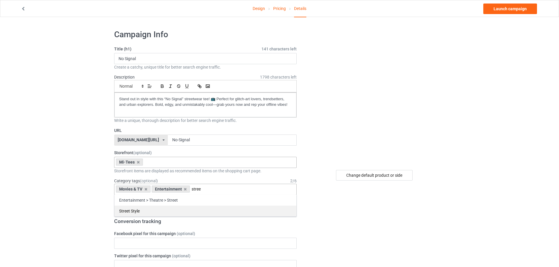
type input "stree"
click at [171, 209] on div "Street Style" at bounding box center [205, 211] width 182 height 11
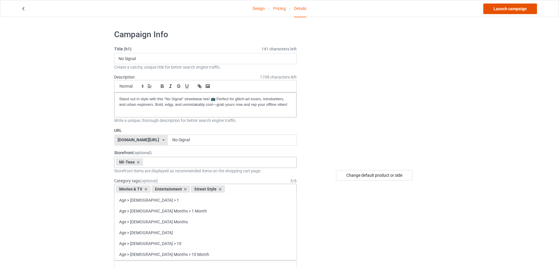
click at [500, 7] on link "Launch campaign" at bounding box center [510, 9] width 54 height 11
